Goal: Transaction & Acquisition: Book appointment/travel/reservation

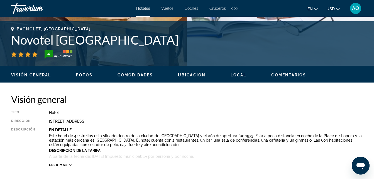
scroll to position [195, 0]
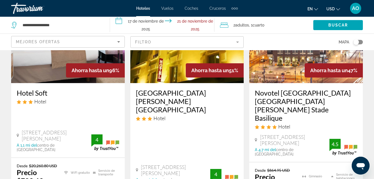
scroll to position [76, 0]
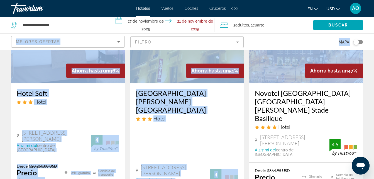
drag, startPoint x: 373, startPoint y: 31, endPoint x: 379, endPoint y: 22, distance: 10.6
click at [374, 22] on html "**********" at bounding box center [187, 13] width 374 height 179
click at [292, 26] on div "2 Adult Adultos , 1 Cuarto rooms" at bounding box center [266, 25] width 93 height 8
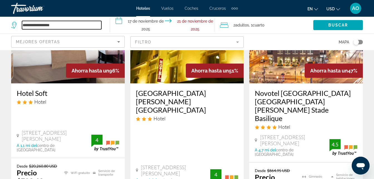
click at [84, 27] on input "**********" at bounding box center [61, 25] width 79 height 8
type input "*"
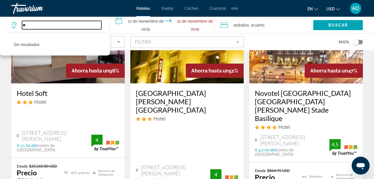
type input "*"
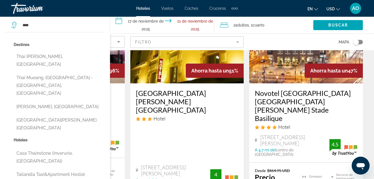
click at [30, 169] on button "Tailandia Taxi&apartment Hostel ([PERSON_NAME], [GEOGRAPHIC_DATA])" at bounding box center [59, 178] width 91 height 18
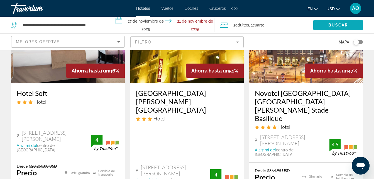
click at [335, 25] on span "Buscar" at bounding box center [339, 25] width 20 height 4
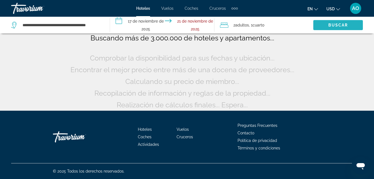
scroll to position [20, 0]
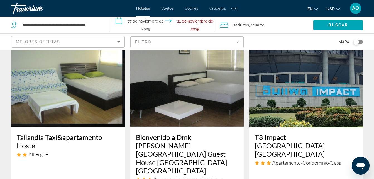
scroll to position [14, 0]
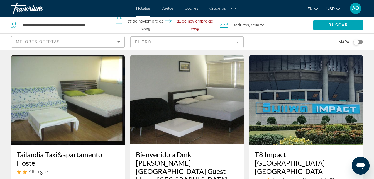
drag, startPoint x: 102, startPoint y: 24, endPoint x: 102, endPoint y: 20, distance: 3.6
click at [102, 21] on div "**********" at bounding box center [57, 25] width 93 height 17
click at [99, 27] on input "**********" at bounding box center [61, 25] width 79 height 8
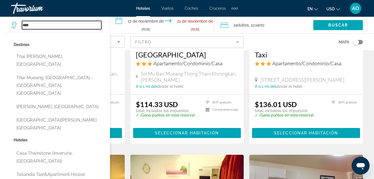
scroll to position [483, 0]
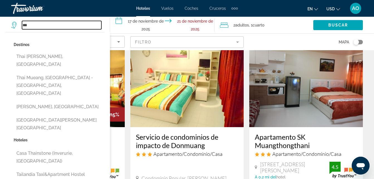
type input "*"
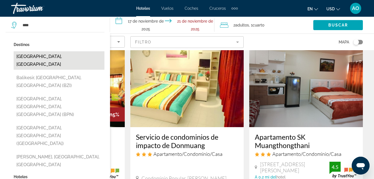
click at [49, 56] on button "[GEOGRAPHIC_DATA], [GEOGRAPHIC_DATA]" at bounding box center [59, 60] width 91 height 18
type input "**********"
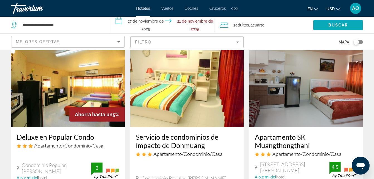
click at [338, 27] on span "Buscar" at bounding box center [339, 25] width 20 height 4
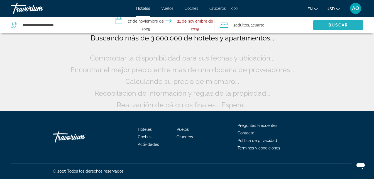
scroll to position [46, 0]
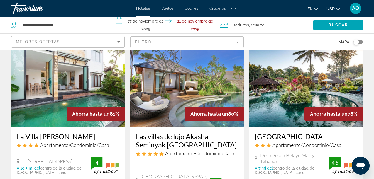
scroll to position [28, 0]
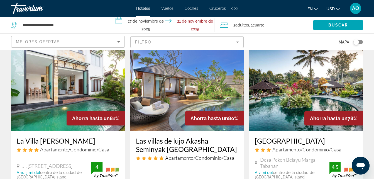
click at [183, 84] on img "Contenido principal" at bounding box center [187, 86] width 114 height 89
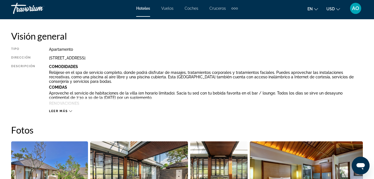
scroll to position [279, 0]
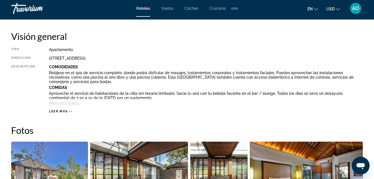
click at [69, 111] on icon "Contenido principal" at bounding box center [70, 111] width 3 height 3
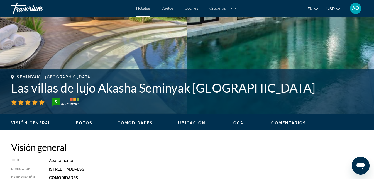
scroll to position [167, 0]
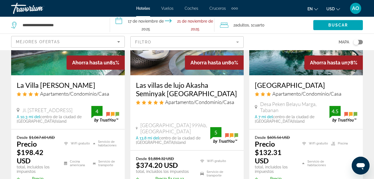
scroll to position [56, 0]
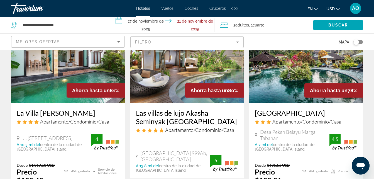
click at [57, 70] on img "Contenido principal" at bounding box center [68, 58] width 114 height 89
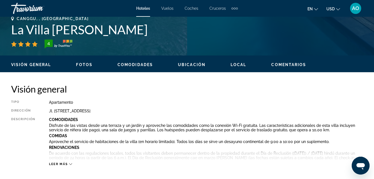
scroll to position [223, 0]
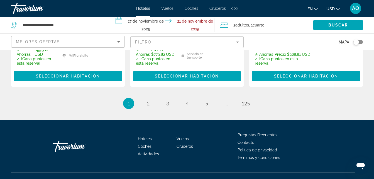
scroll to position [920, 0]
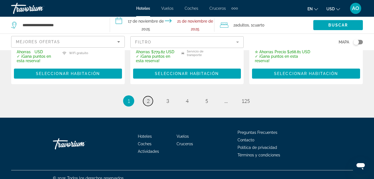
click at [147, 98] on span "2" at bounding box center [148, 101] width 3 height 6
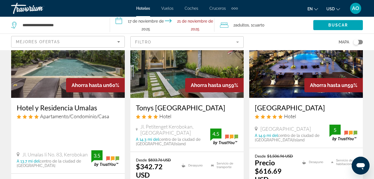
scroll to position [279, 0]
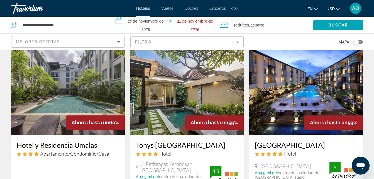
click at [67, 82] on img "Contenido principal" at bounding box center [68, 90] width 114 height 89
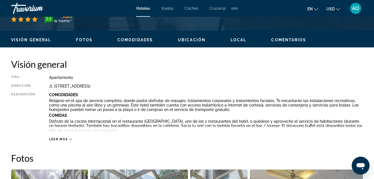
scroll to position [279, 0]
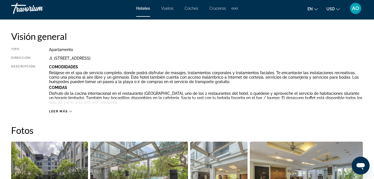
click at [68, 110] on div "Leer más" at bounding box center [60, 112] width 23 height 4
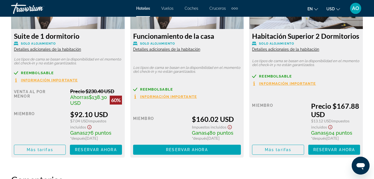
scroll to position [1198, 0]
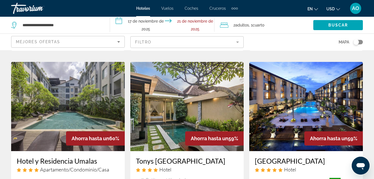
scroll to position [251, 0]
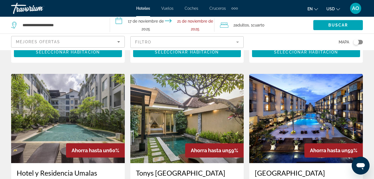
click at [172, 100] on img "Contenido principal" at bounding box center [187, 118] width 114 height 89
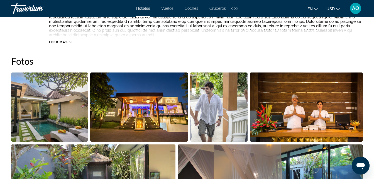
scroll to position [334, 0]
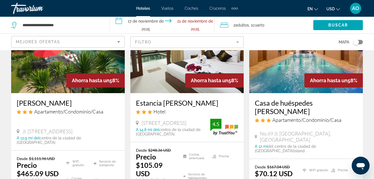
scroll to position [529, 0]
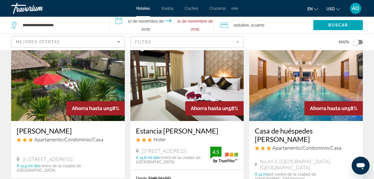
click at [178, 79] on img "Contenido principal" at bounding box center [187, 76] width 114 height 89
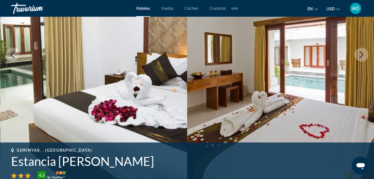
scroll to position [140, 0]
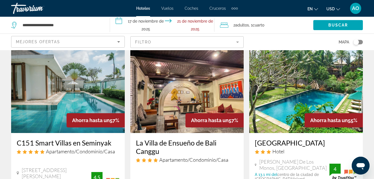
scroll to position [752, 0]
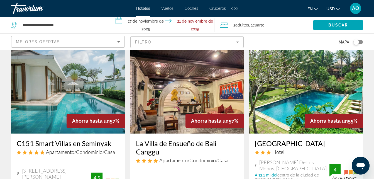
click at [72, 80] on img "Contenido principal" at bounding box center [68, 88] width 114 height 89
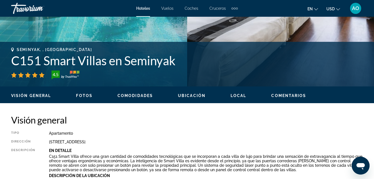
scroll to position [251, 0]
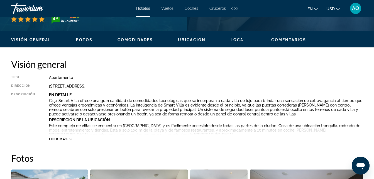
click at [70, 139] on icon "Contenido principal" at bounding box center [70, 139] width 3 height 2
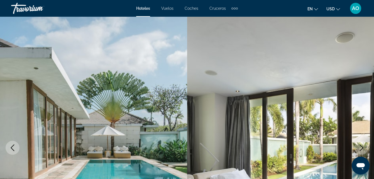
scroll to position [0, 0]
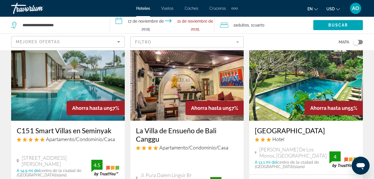
scroll to position [752, 0]
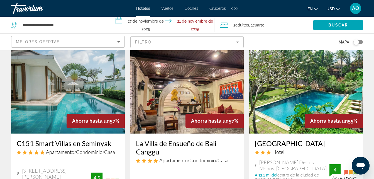
click at [205, 87] on img "Contenido principal" at bounding box center [187, 88] width 114 height 89
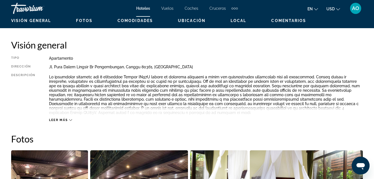
scroll to position [278, 0]
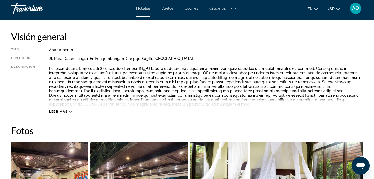
click at [69, 111] on icon "Contenido principal" at bounding box center [70, 111] width 3 height 3
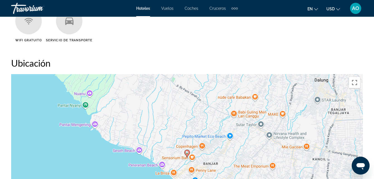
scroll to position [641, 0]
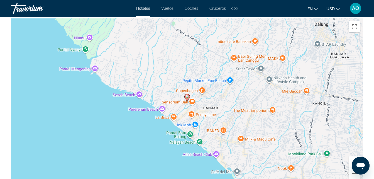
click at [187, 98] on image "Contenido principal" at bounding box center [187, 96] width 3 height 3
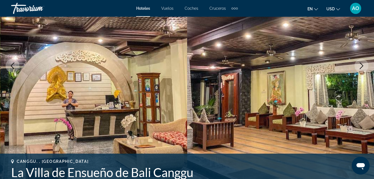
scroll to position [0, 0]
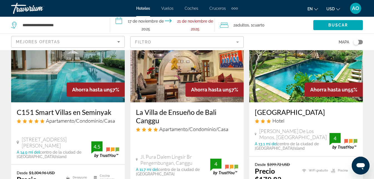
scroll to position [752, 0]
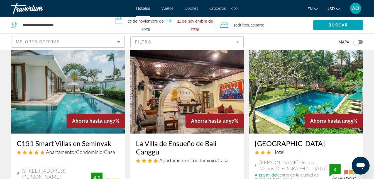
click at [315, 89] on img "Contenido principal" at bounding box center [306, 88] width 114 height 89
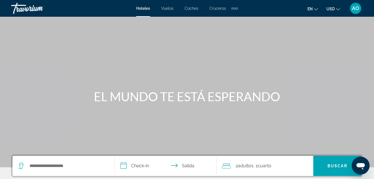
click at [256, 38] on div "Contenido principal" at bounding box center [187, 83] width 374 height 167
click at [54, 169] on input "Widget de búsqueda" at bounding box center [67, 166] width 77 height 8
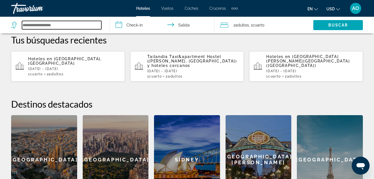
scroll to position [192, 0]
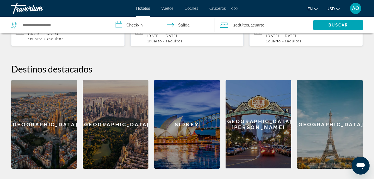
click at [44, 118] on div "[GEOGRAPHIC_DATA]" at bounding box center [44, 124] width 66 height 89
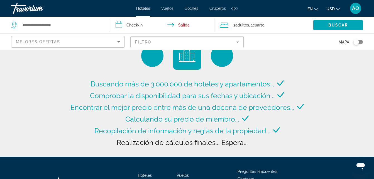
type input "**********"
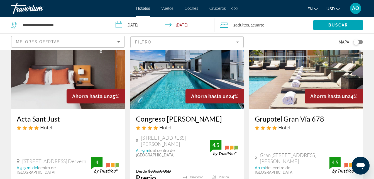
scroll to position [260, 0]
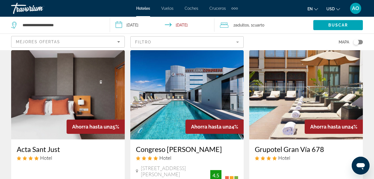
click at [162, 75] on img "Contenido principal" at bounding box center [187, 94] width 114 height 89
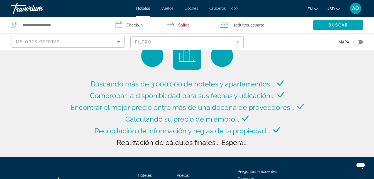
type input "**********"
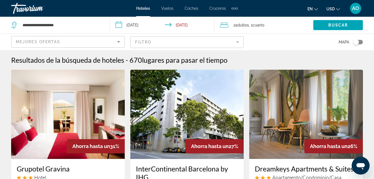
click at [356, 9] on span "AO" at bounding box center [355, 9] width 7 height 6
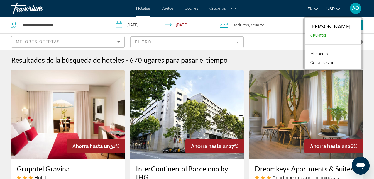
click at [310, 35] on span "0 Puntos" at bounding box center [318, 36] width 16 height 4
click at [308, 62] on button "Cerrar sesión" at bounding box center [323, 62] width 30 height 7
